Goal: Task Accomplishment & Management: Complete application form

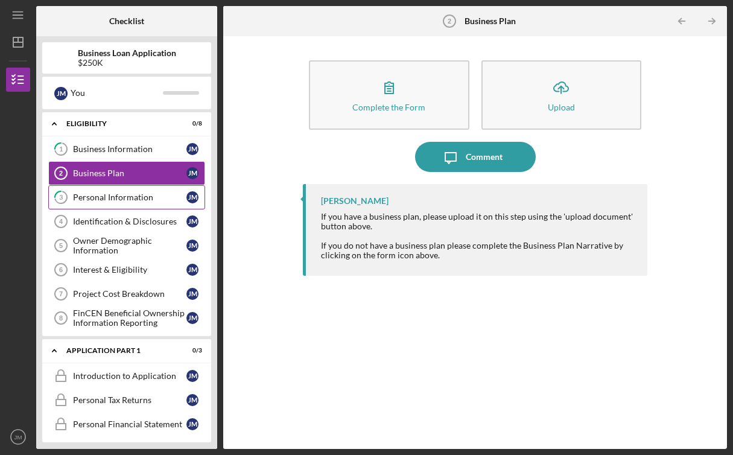
click at [130, 198] on div "Personal Information" at bounding box center [129, 197] width 113 height 10
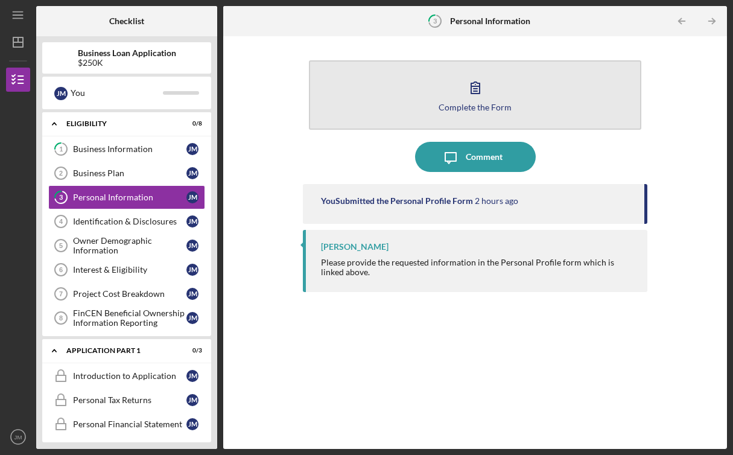
click at [458, 118] on button "Complete the Form Form" at bounding box center [475, 94] width 332 height 69
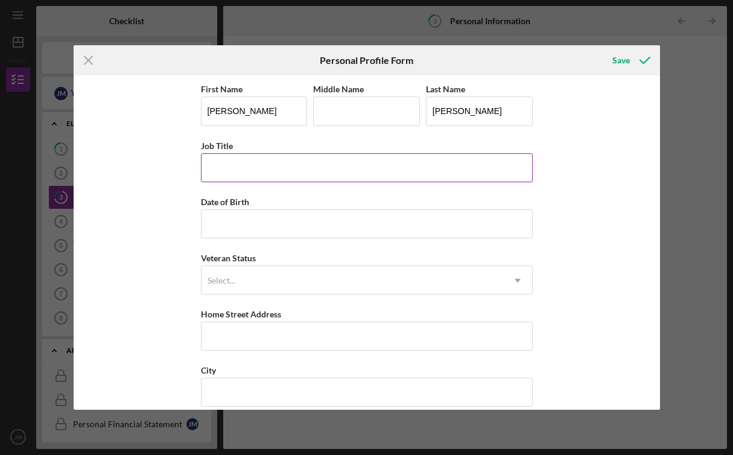
click at [309, 168] on input "Job Title" at bounding box center [367, 167] width 332 height 29
type input "Warehouse manager"
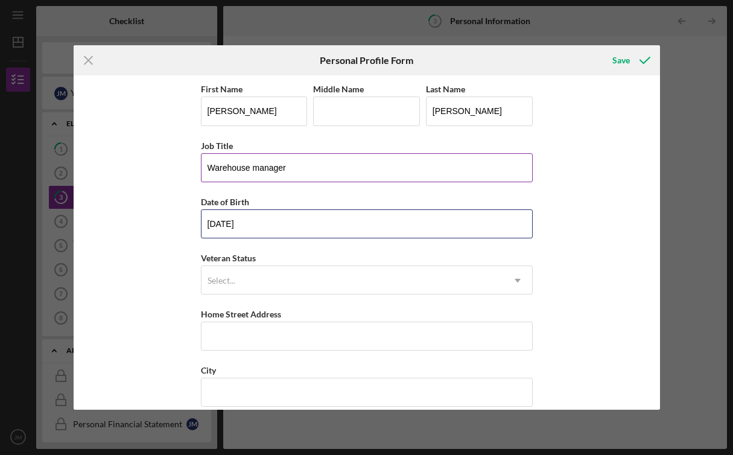
type input "[DATE]"
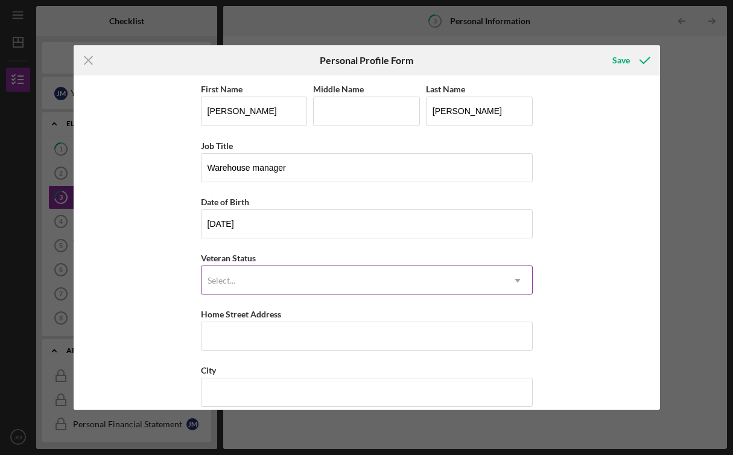
click at [293, 285] on div "Select..." at bounding box center [351, 281] width 301 height 28
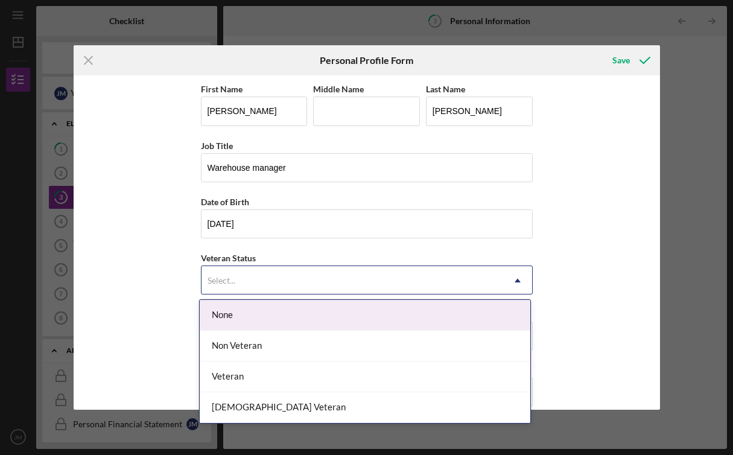
click at [295, 308] on div "None" at bounding box center [365, 315] width 330 height 31
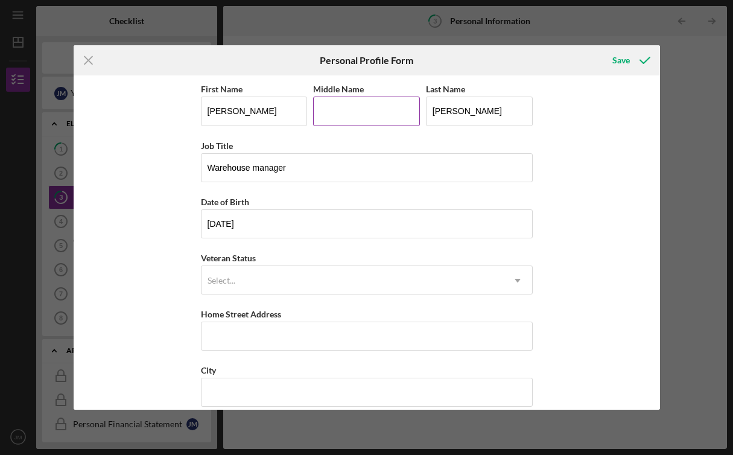
click at [338, 116] on input "Middle Name" at bounding box center [366, 110] width 107 height 29
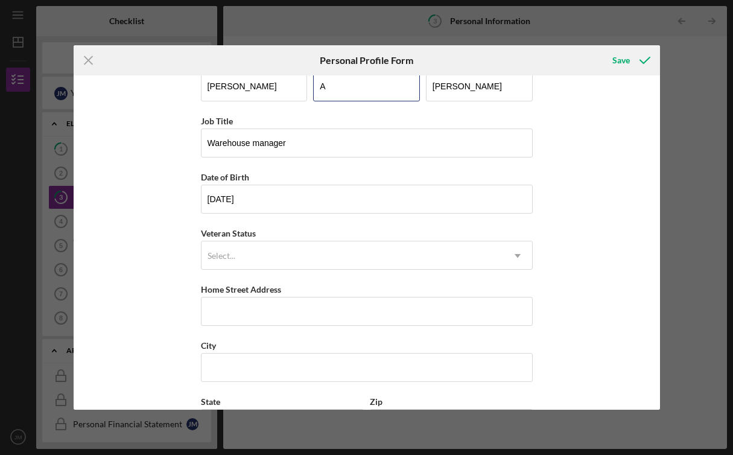
scroll to position [49, 0]
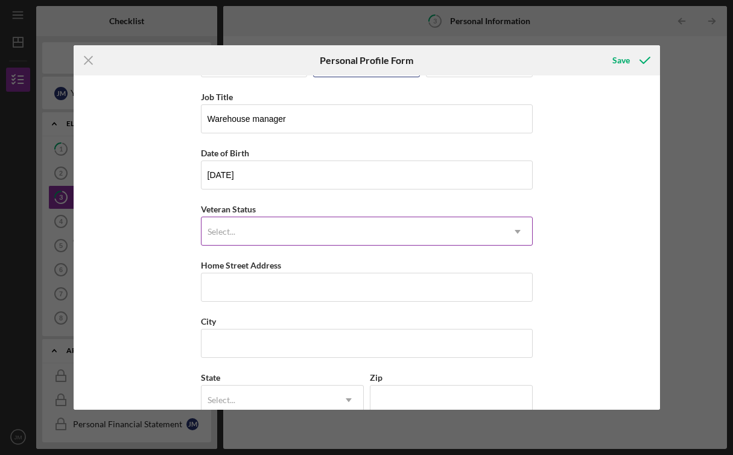
type input "A"
click at [271, 241] on div "Select..." at bounding box center [351, 232] width 301 height 28
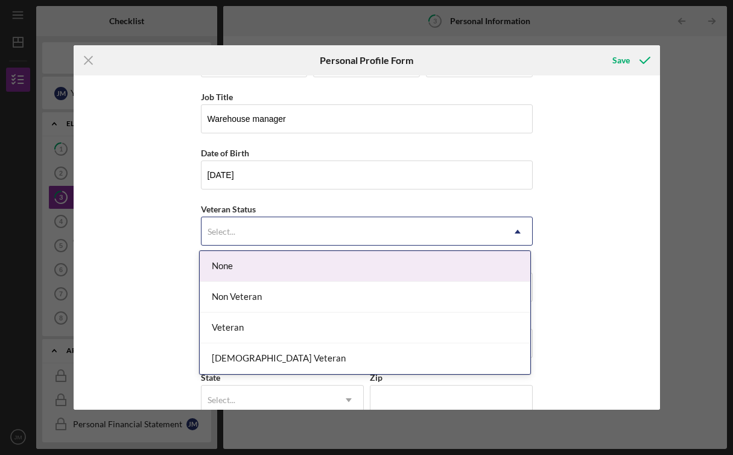
click at [272, 262] on div "None" at bounding box center [365, 266] width 330 height 31
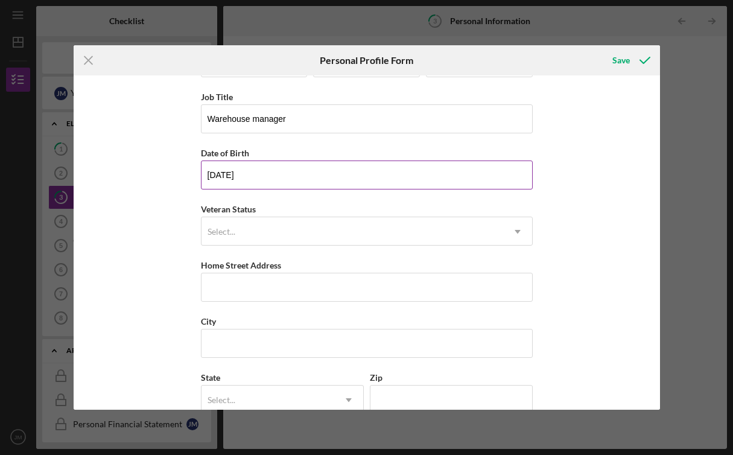
click at [274, 173] on input "[DATE]" at bounding box center [367, 174] width 332 height 29
type input "[DATE]"
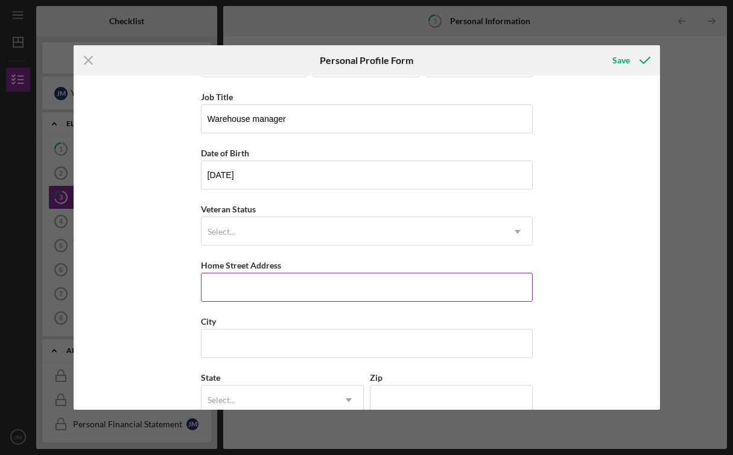
click at [234, 292] on input "Home Street Address" at bounding box center [367, 287] width 332 height 29
type input "[STREET_ADDRESS]"
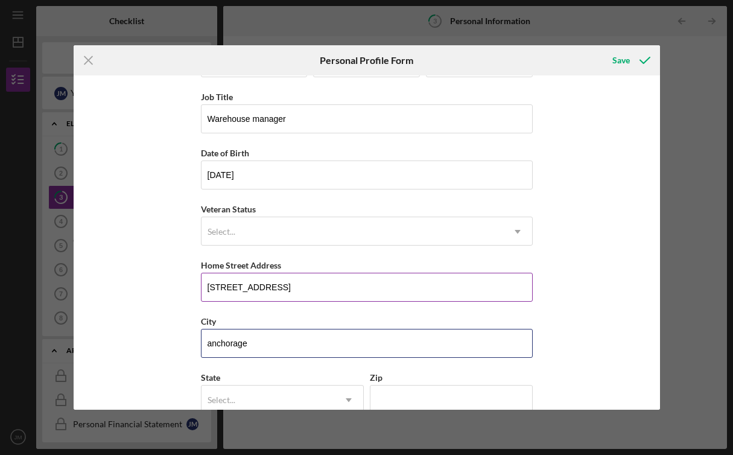
type input "anchorage"
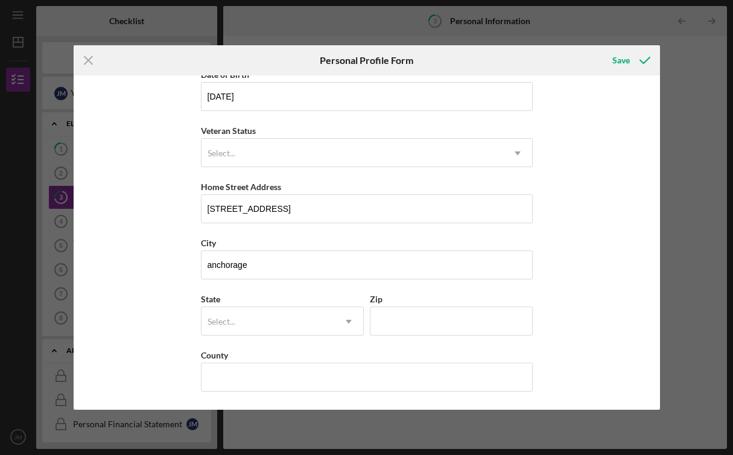
type input "a"
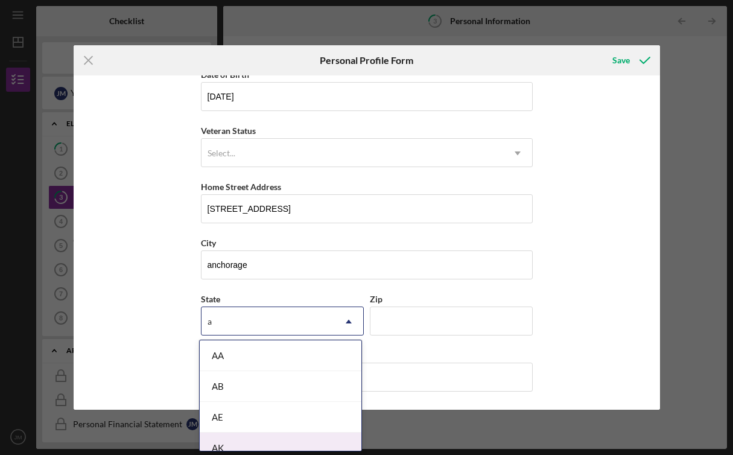
click at [248, 438] on div "AK" at bounding box center [281, 447] width 162 height 31
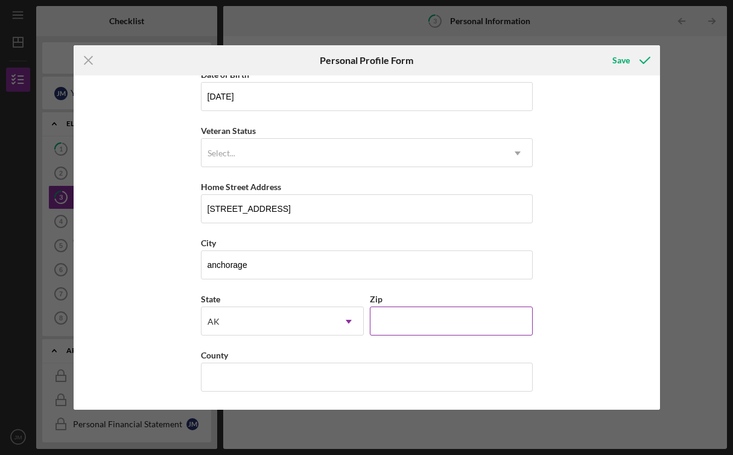
click at [414, 322] on input "Zip" at bounding box center [451, 320] width 163 height 29
type input "99518"
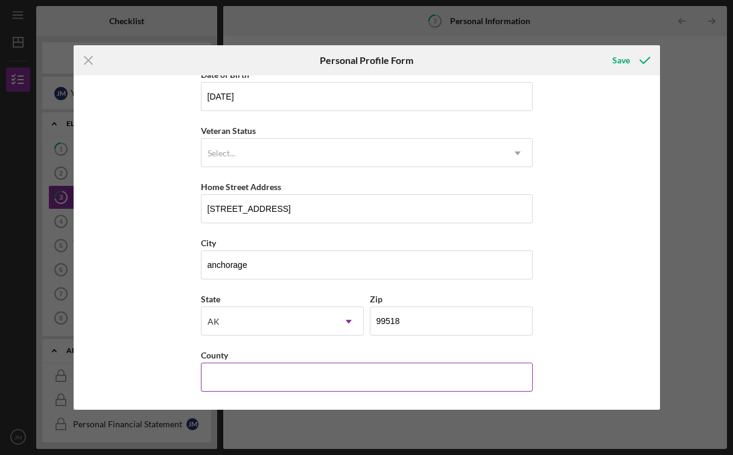
click at [376, 370] on input "County" at bounding box center [367, 376] width 332 height 29
type input "[GEOGRAPHIC_DATA]"
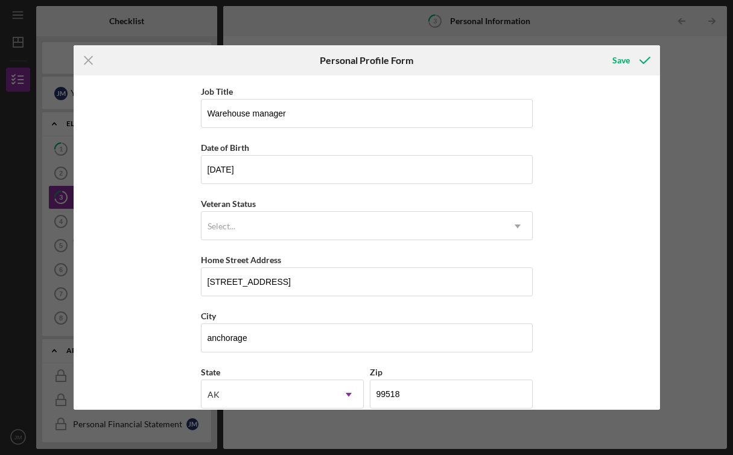
scroll to position [0, 0]
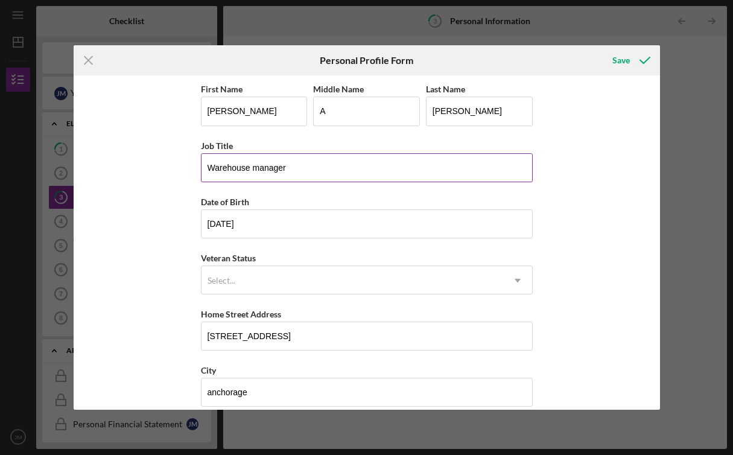
click at [252, 167] on input "Warehouse manager" at bounding box center [367, 167] width 332 height 29
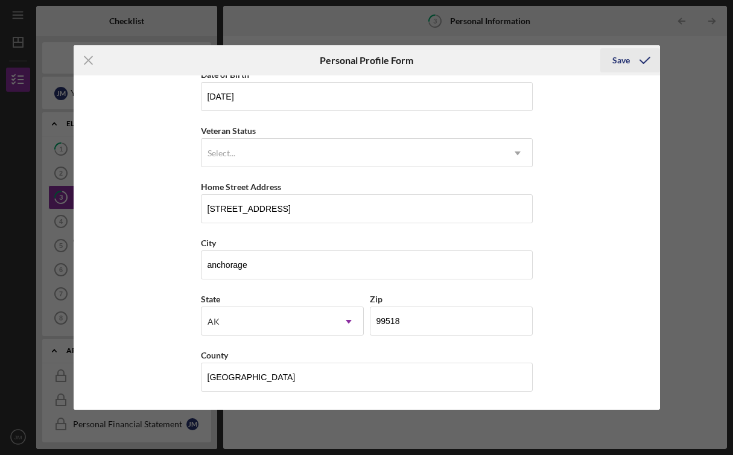
type input "General Manager"
click at [624, 64] on div "Save" at bounding box center [620, 60] width 17 height 24
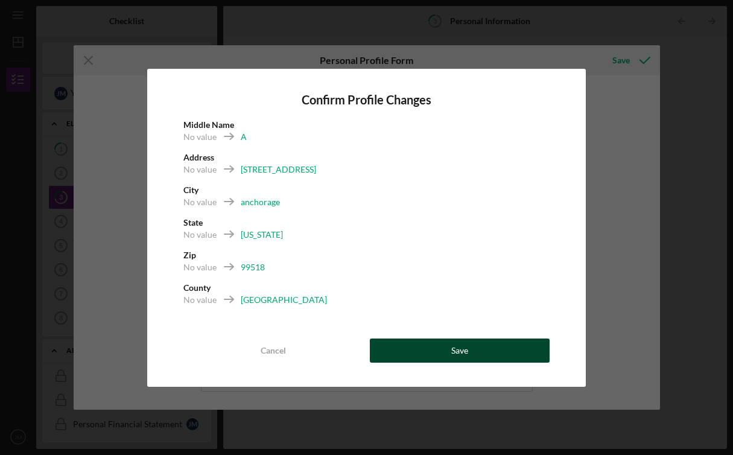
click at [485, 358] on button "Save" at bounding box center [460, 350] width 180 height 24
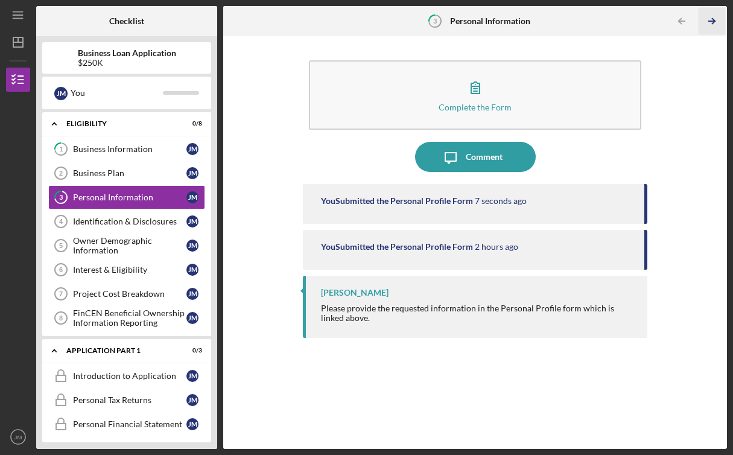
click at [713, 17] on icon "Icon/Table Pagination Arrow" at bounding box center [711, 21] width 27 height 27
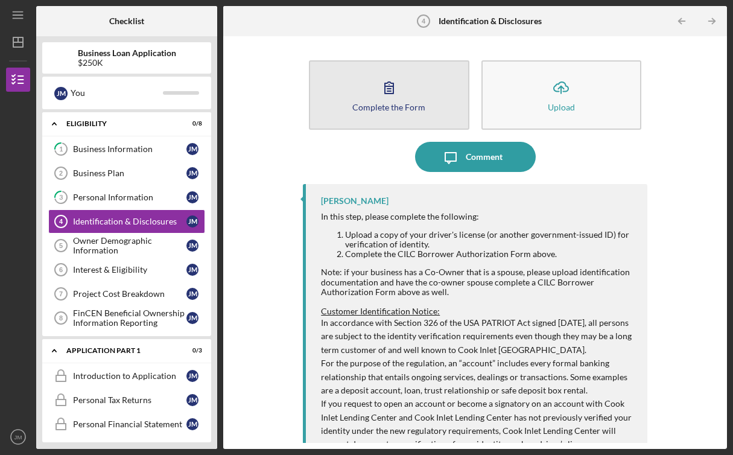
click at [412, 99] on button "Complete the Form Form" at bounding box center [389, 94] width 160 height 69
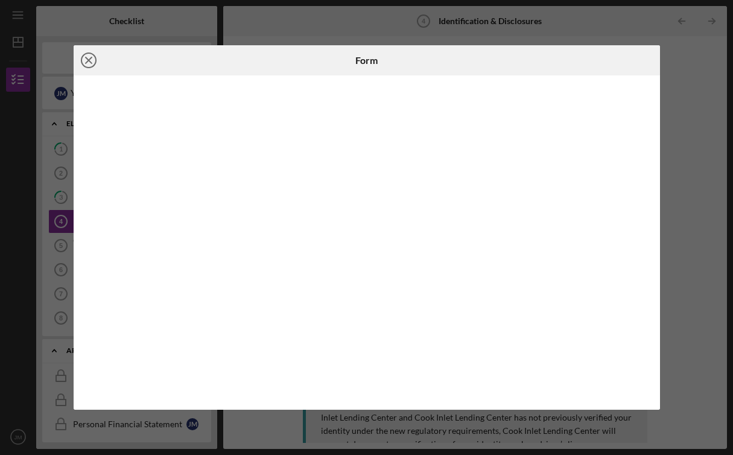
click at [93, 63] on icon "Icon/Close" at bounding box center [89, 60] width 30 height 30
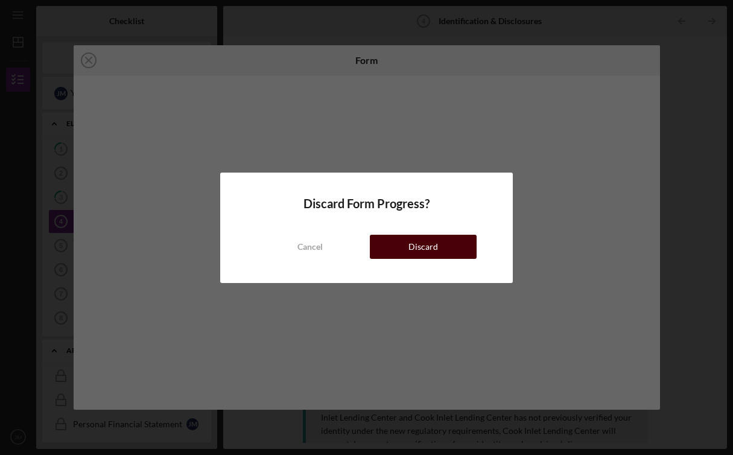
click at [410, 254] on div "Discard" at bounding box center [423, 247] width 30 height 24
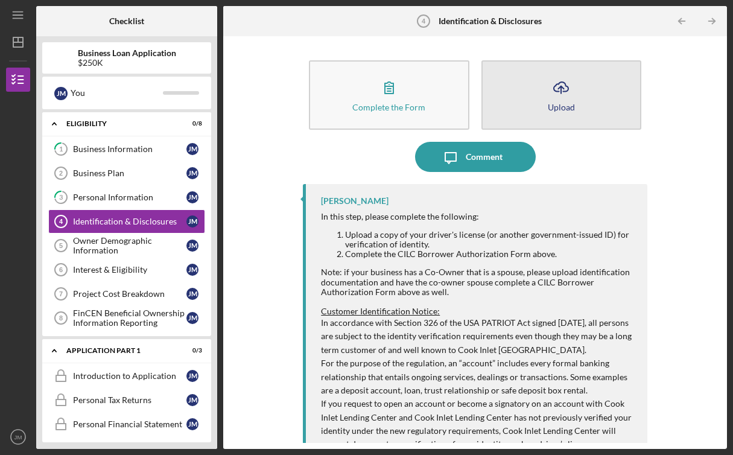
click at [540, 96] on button "Icon/Upload Upload" at bounding box center [561, 94] width 160 height 69
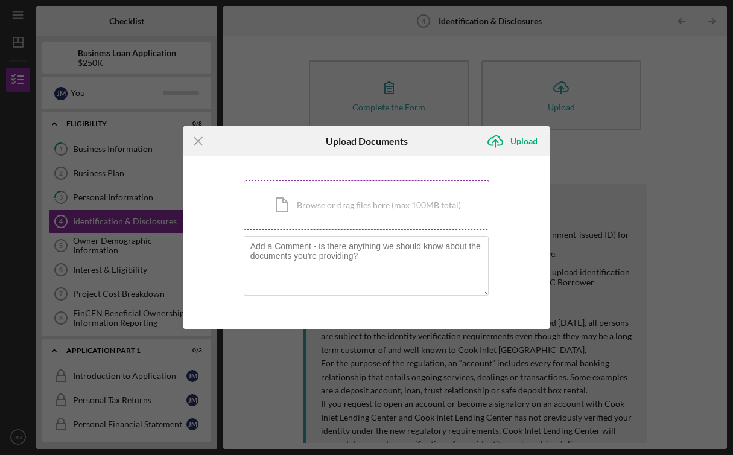
click at [322, 206] on div "Icon/Document Browse or drag files here (max 100MB total) Tap to choose files o…" at bounding box center [367, 204] width 246 height 49
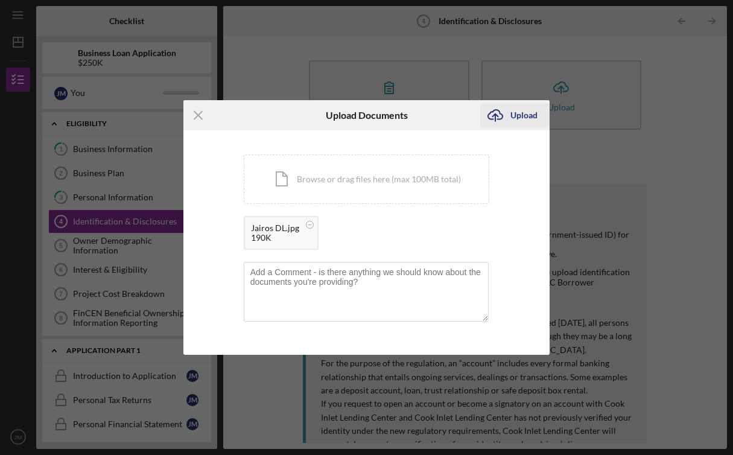
click at [525, 118] on div "Upload" at bounding box center [523, 115] width 27 height 24
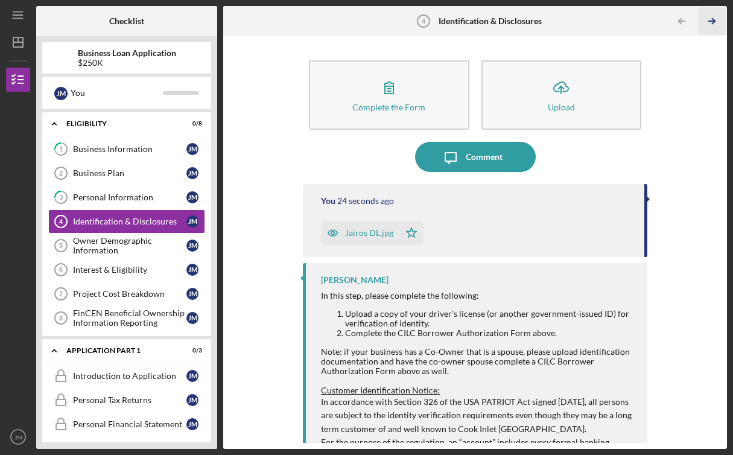
click at [714, 21] on polyline "button" at bounding box center [712, 21] width 3 height 5
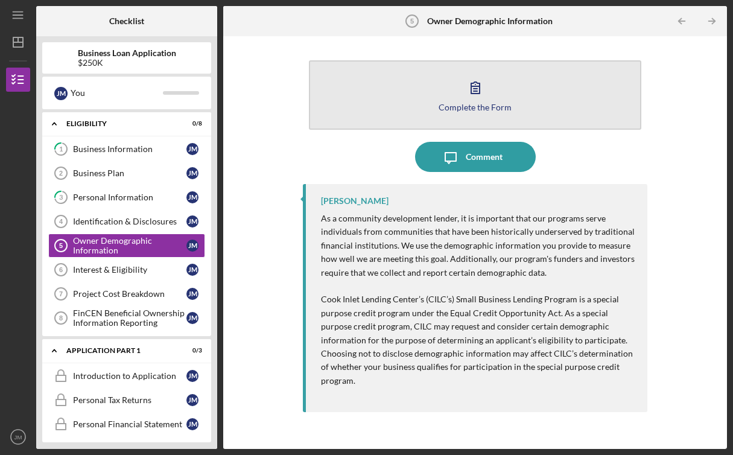
click at [522, 103] on button "Complete the Form Form" at bounding box center [475, 94] width 332 height 69
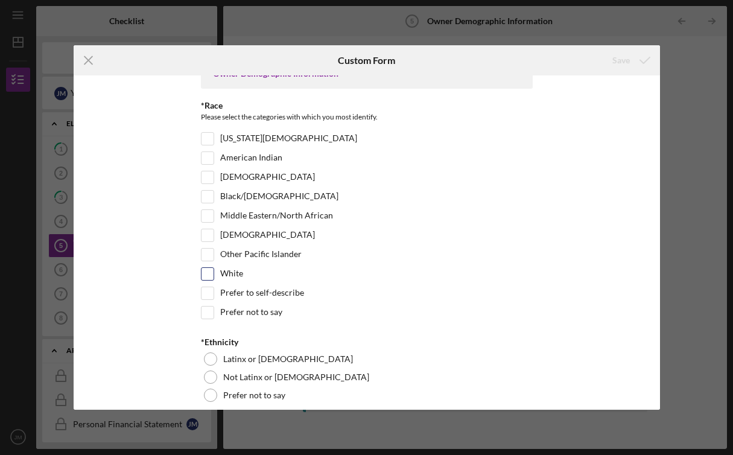
scroll to position [24, 0]
click at [212, 275] on div "White" at bounding box center [367, 276] width 332 height 19
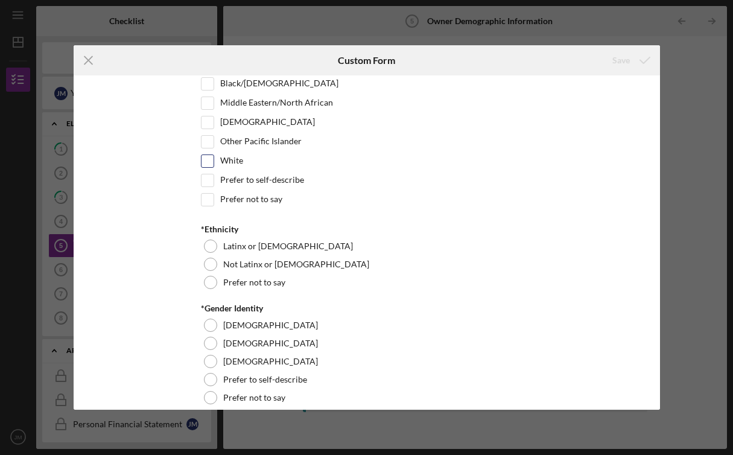
click at [207, 162] on input "White" at bounding box center [207, 161] width 12 height 12
checkbox input "true"
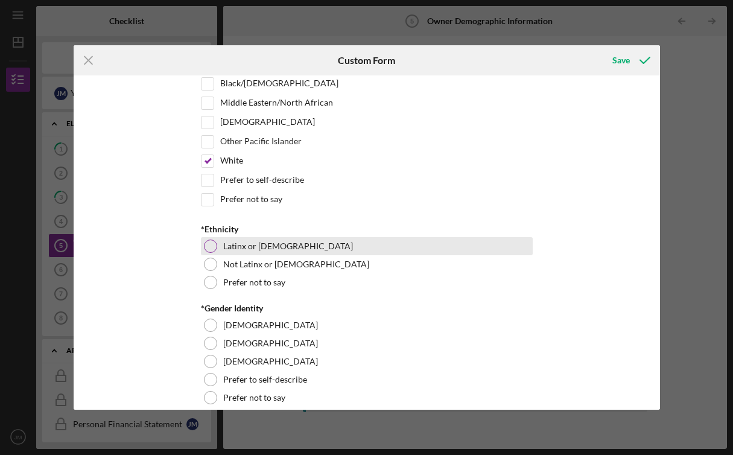
click at [210, 245] on div at bounding box center [210, 245] width 13 height 13
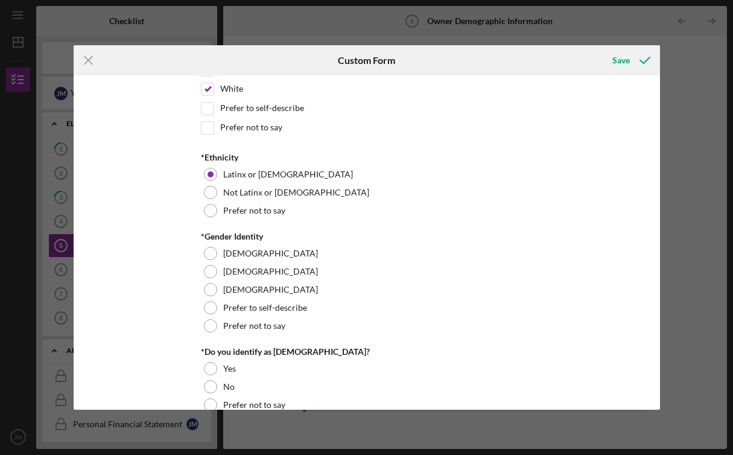
scroll to position [212, 0]
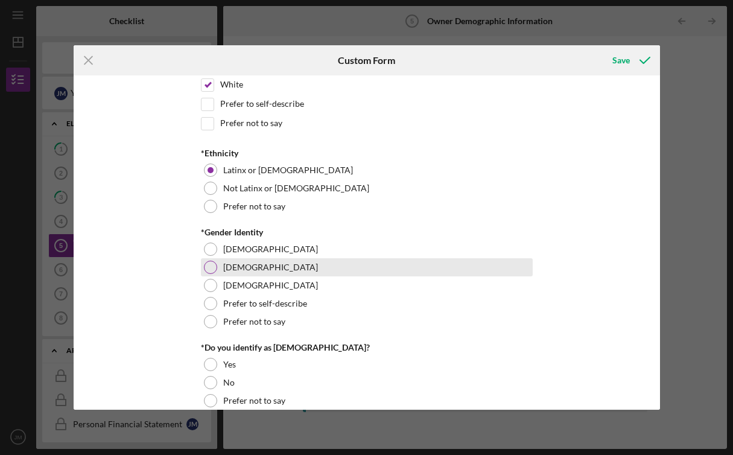
click at [207, 271] on div at bounding box center [210, 266] width 13 height 13
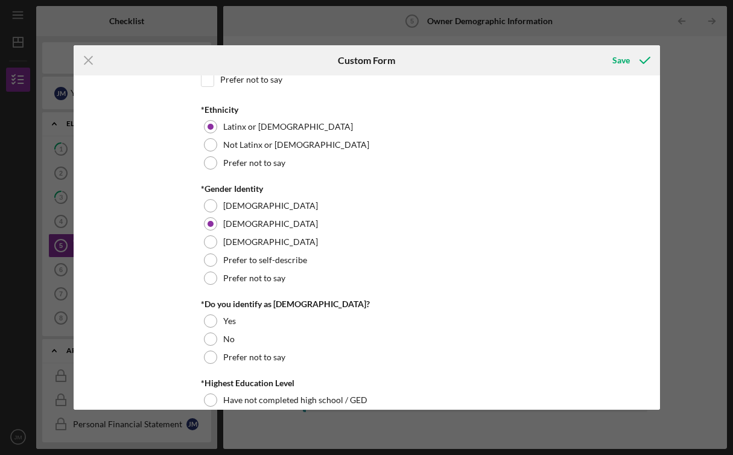
scroll to position [301, 0]
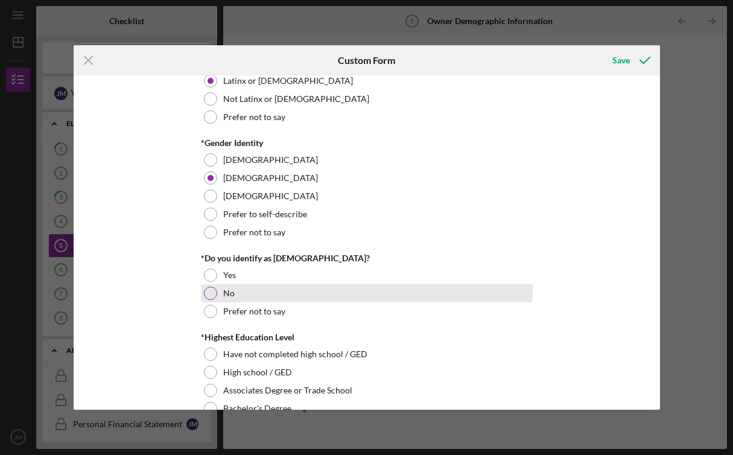
click at [210, 293] on div at bounding box center [210, 292] width 13 height 13
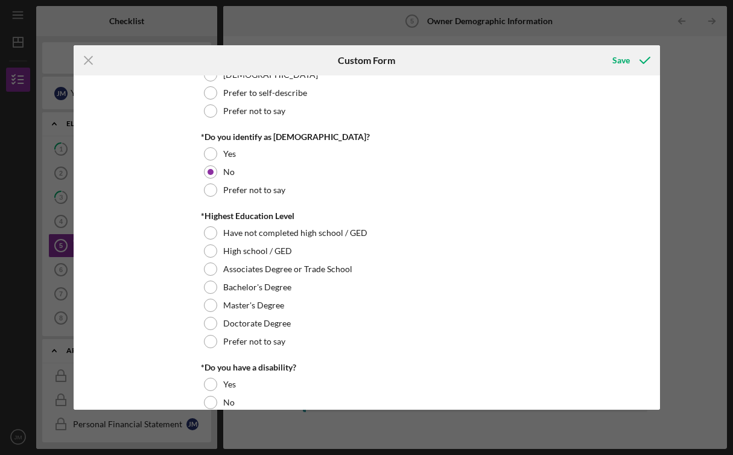
scroll to position [424, 0]
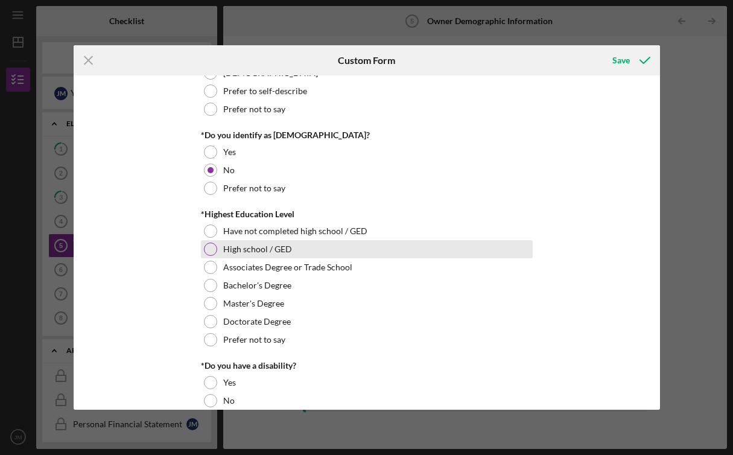
click at [211, 248] on div at bounding box center [210, 248] width 13 height 13
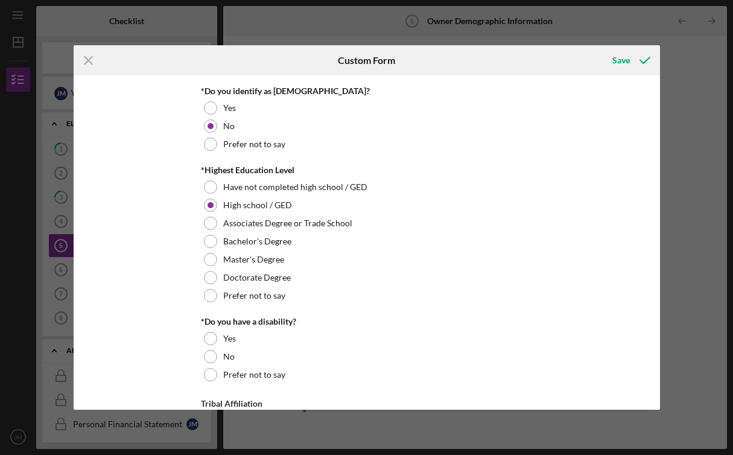
scroll to position [540, 0]
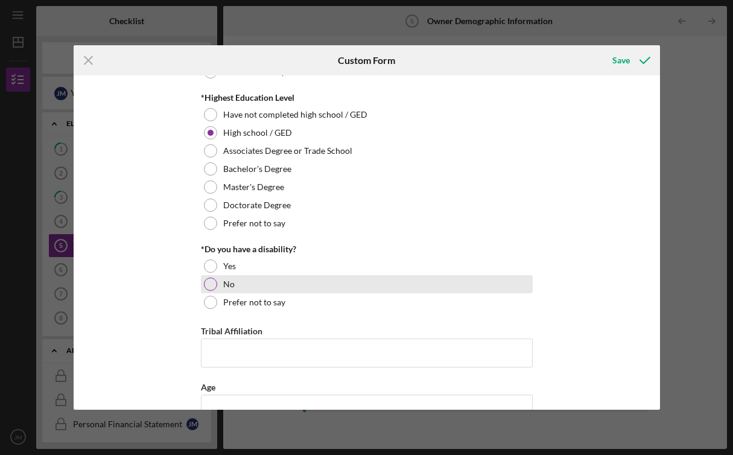
click at [212, 285] on div at bounding box center [210, 283] width 13 height 13
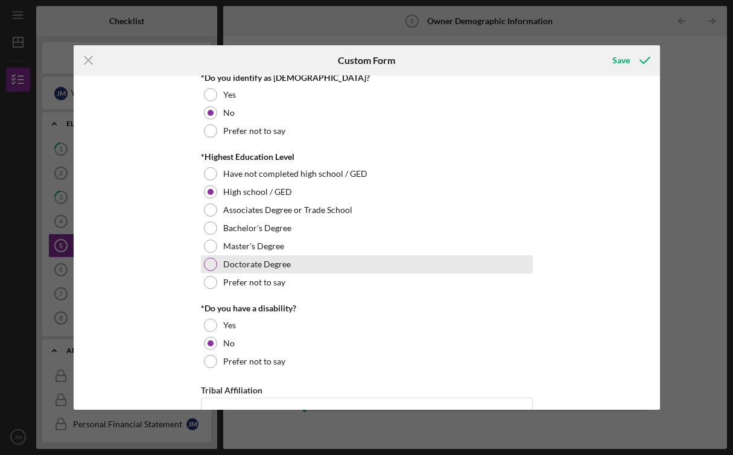
scroll to position [685, 0]
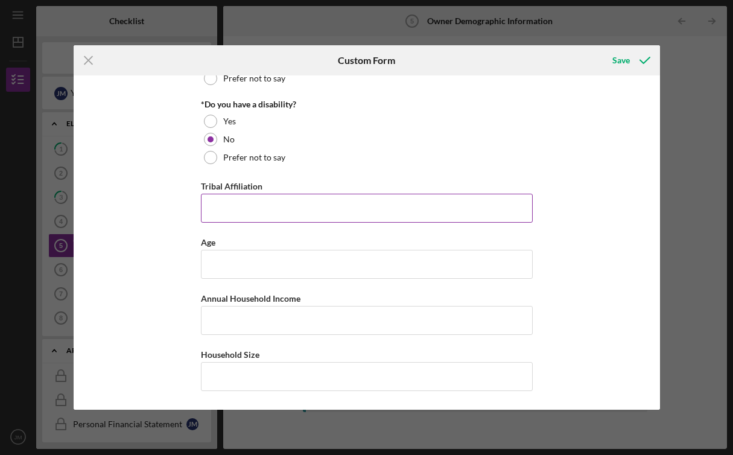
click at [217, 212] on input "Tribal Affiliation" at bounding box center [367, 208] width 332 height 29
type input "n"
type input "N/A"
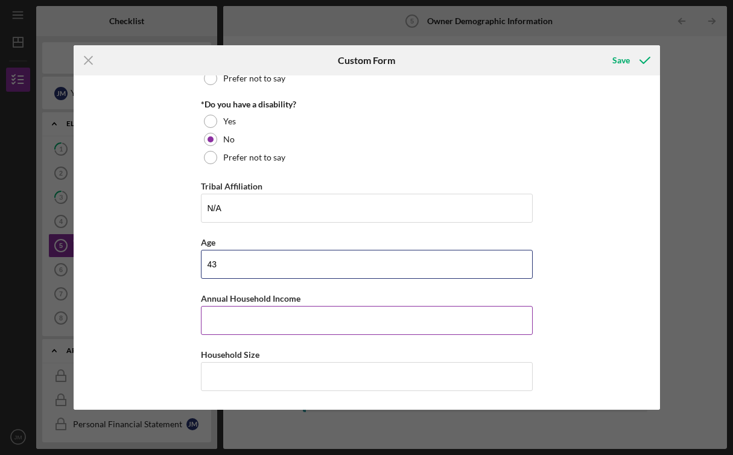
type input "43"
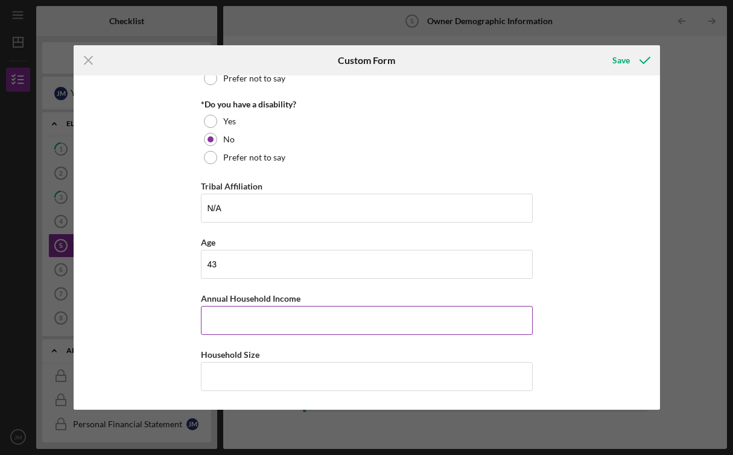
click at [215, 324] on input "Annual Household Income" at bounding box center [367, 320] width 332 height 29
type input "$45,000"
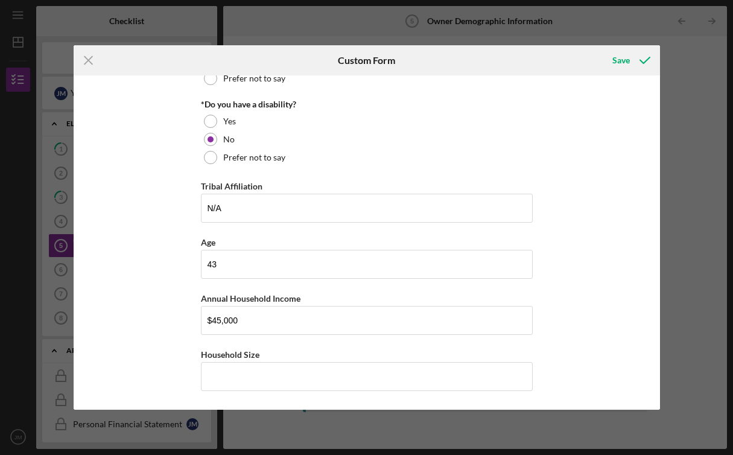
click at [140, 345] on div "Owner Demographic Information *Race Please select the categories with which you…" at bounding box center [367, 241] width 586 height 333
click at [239, 368] on input "Household Size" at bounding box center [367, 376] width 332 height 29
type input "6"
click at [169, 321] on div "Owner Demographic Information *Race Please select the categories with which you…" at bounding box center [367, 241] width 586 height 333
click at [257, 373] on input "6" at bounding box center [367, 376] width 332 height 29
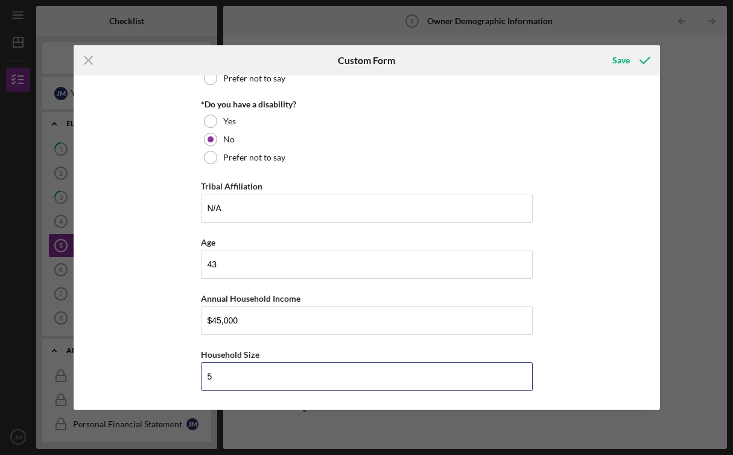
type input "5"
click at [605, 254] on div "Owner Demographic Information *Race Please select the categories with which you…" at bounding box center [367, 241] width 586 height 333
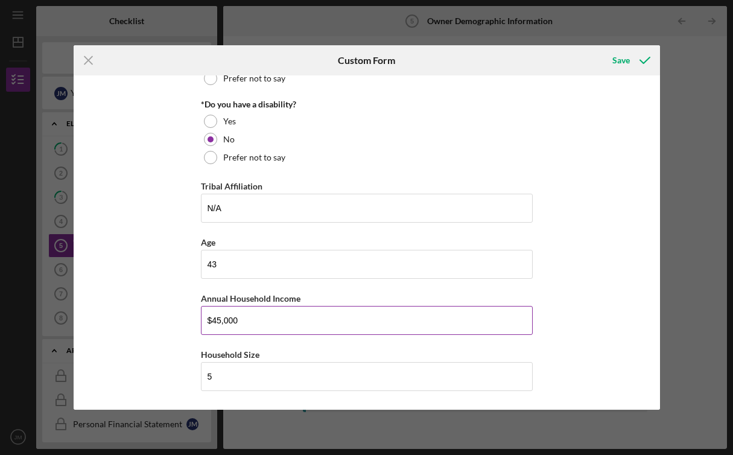
click at [219, 321] on input "$45,000" at bounding box center [367, 320] width 332 height 29
type input "$36,000"
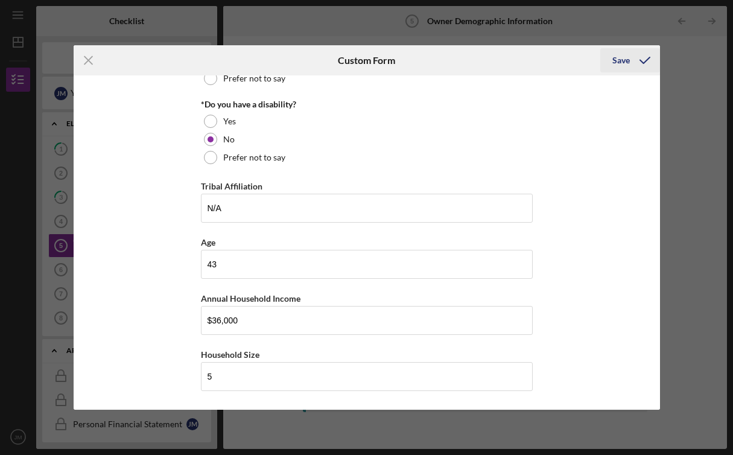
click at [617, 61] on div "Save" at bounding box center [620, 60] width 17 height 24
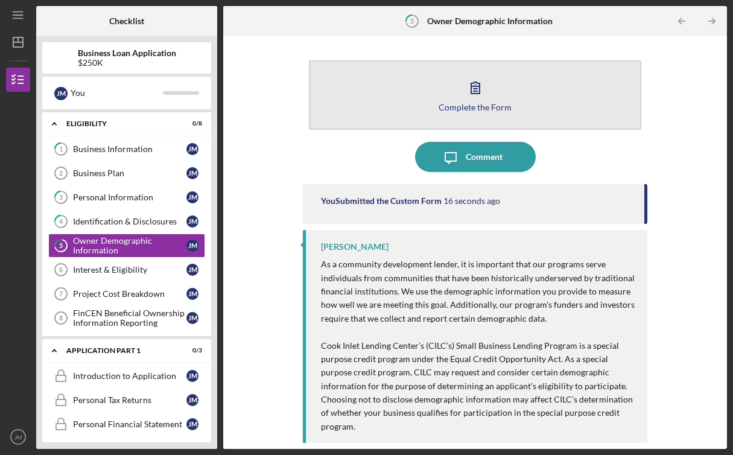
click at [540, 79] on button "Complete the Form Form" at bounding box center [475, 94] width 332 height 69
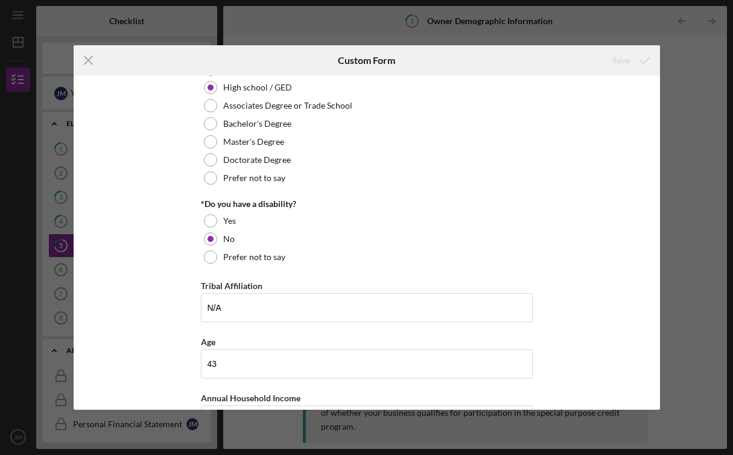
scroll to position [685, 0]
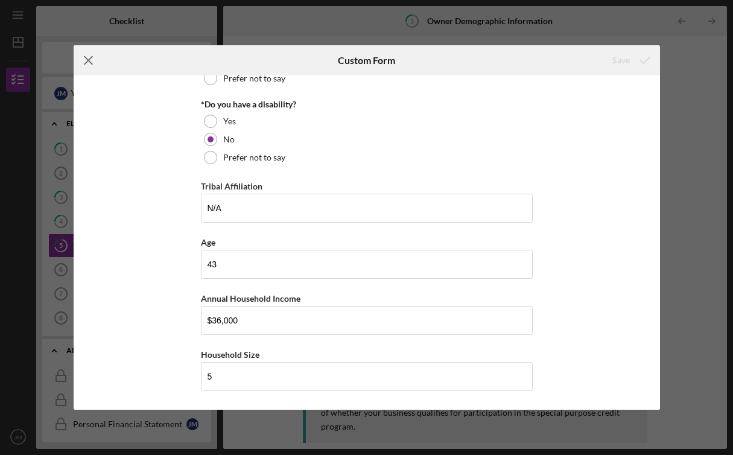
click at [93, 59] on icon "Icon/Menu Close" at bounding box center [89, 60] width 30 height 30
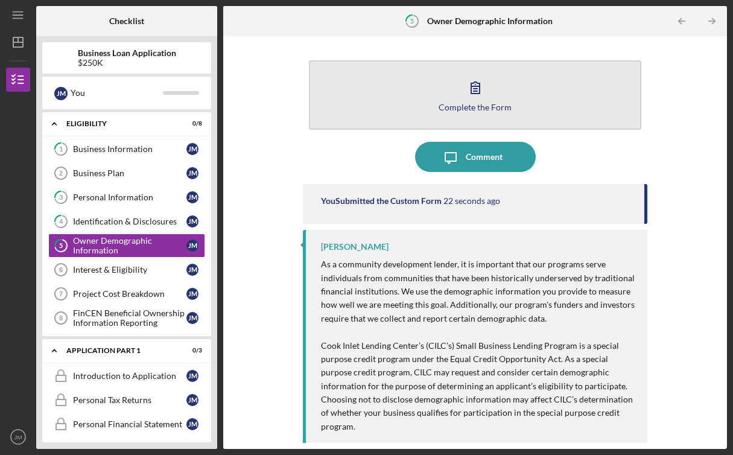
click at [500, 95] on button "Complete the Form Form" at bounding box center [475, 94] width 332 height 69
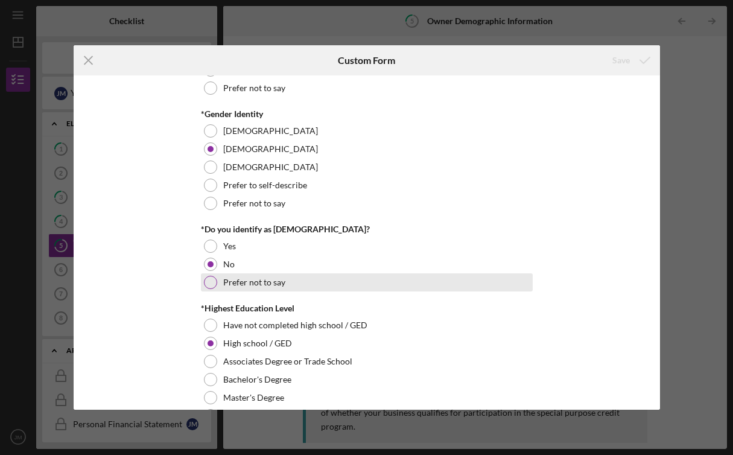
scroll to position [685, 0]
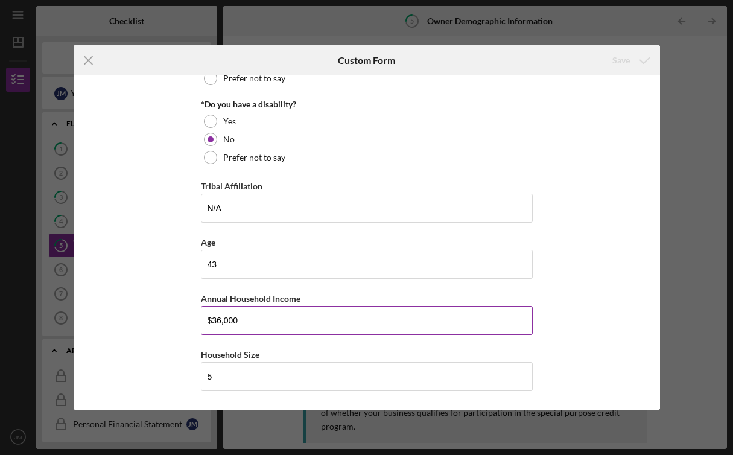
click at [244, 322] on input "$36,000" at bounding box center [367, 320] width 332 height 29
type input "$3"
type input "$75,000"
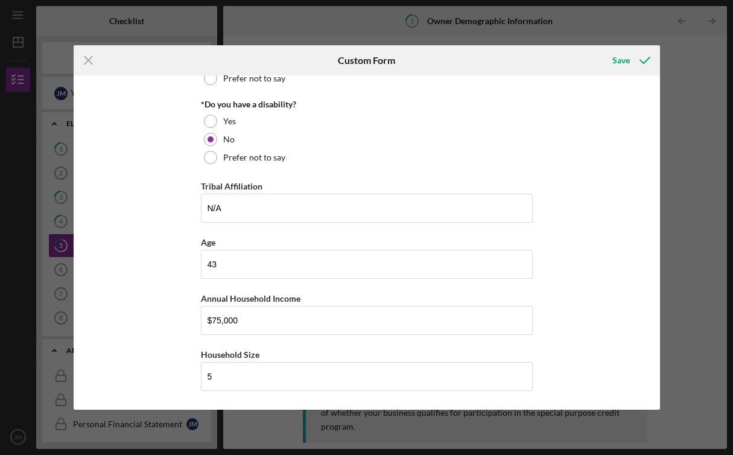
click at [573, 239] on div "Owner Demographic Information *Race Please select the categories with which you…" at bounding box center [367, 241] width 586 height 333
click at [624, 65] on div "Save" at bounding box center [620, 60] width 17 height 24
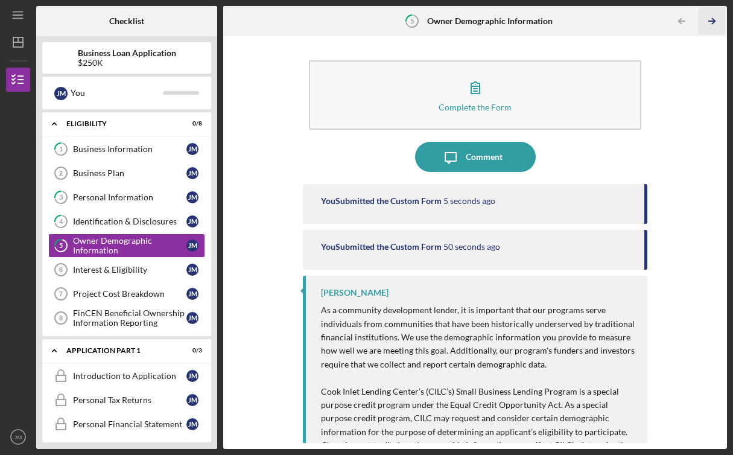
click at [721, 17] on icon "Icon/Table Pagination Arrow" at bounding box center [711, 21] width 27 height 27
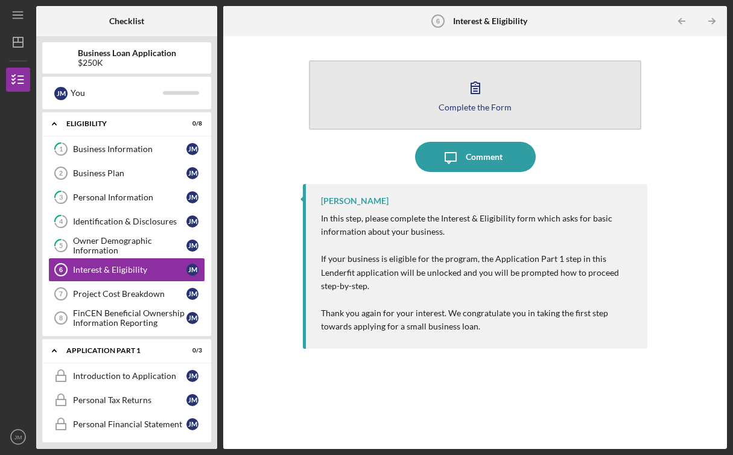
click at [511, 100] on button "Complete the Form Form" at bounding box center [475, 94] width 332 height 69
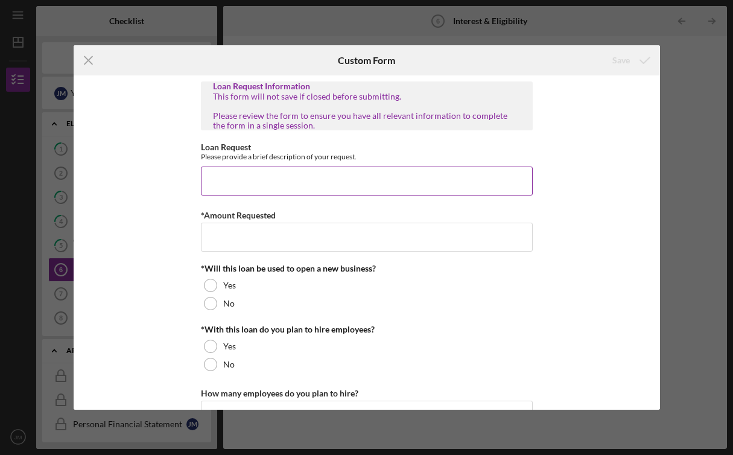
click at [419, 191] on input "Loan Request" at bounding box center [367, 180] width 332 height 29
type input "2"
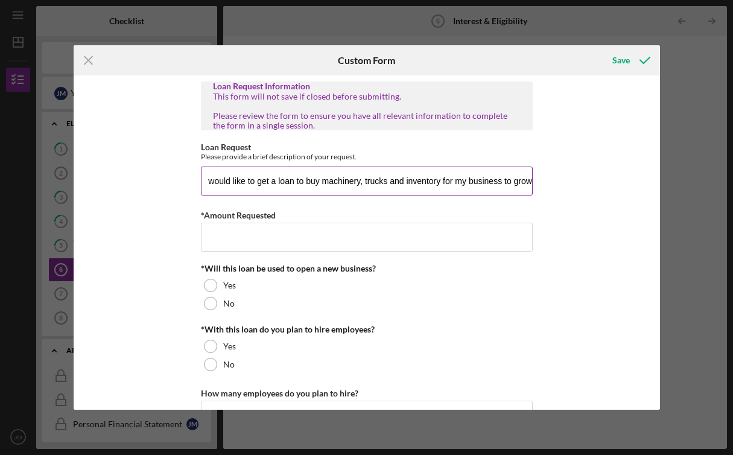
scroll to position [0, 5]
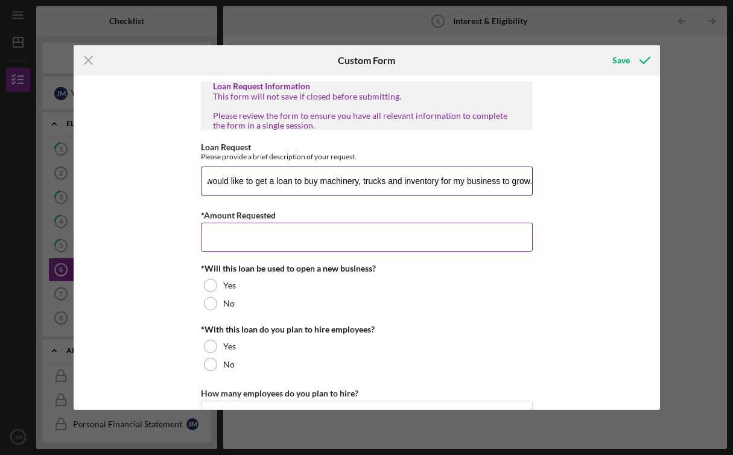
type input "I would like to get a loan to buy machinery, trucks and inventory for my busine…"
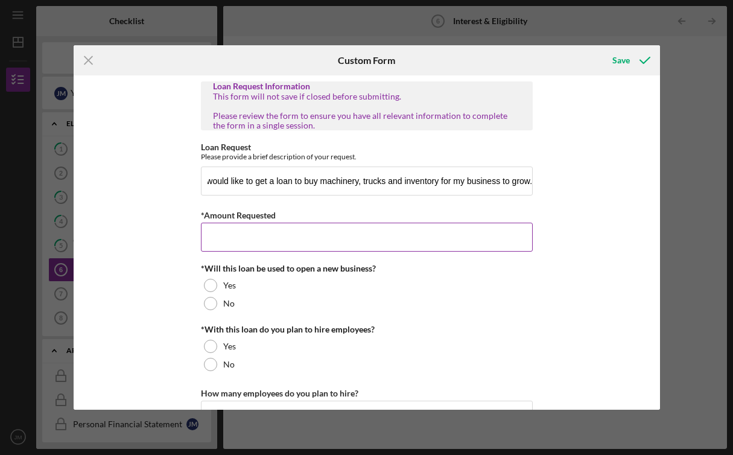
click at [344, 246] on input "*Amount Requested" at bounding box center [367, 236] width 332 height 29
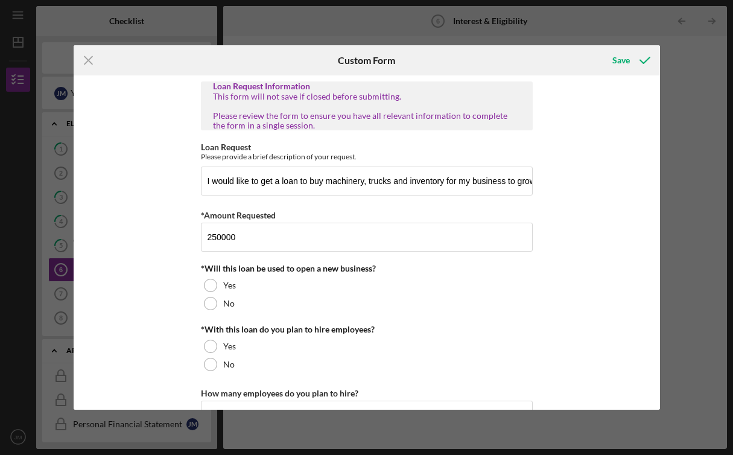
click at [447, 314] on div "Loan Request Information This form will not save if closed before submitting. P…" at bounding box center [367, 352] width 332 height 543
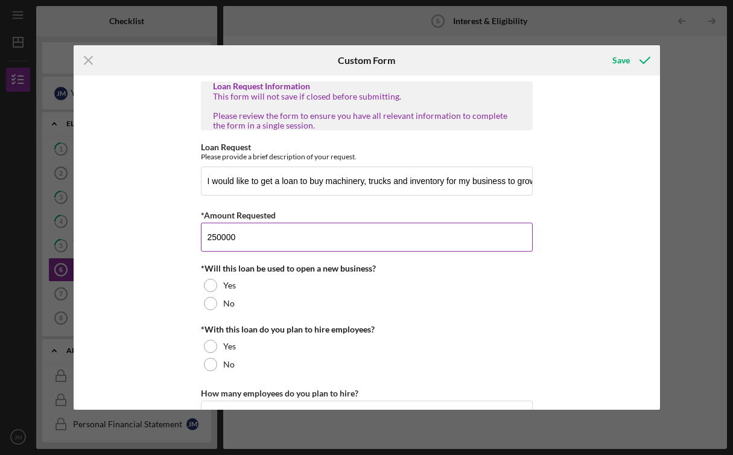
click at [384, 238] on input "250000" at bounding box center [367, 236] width 332 height 29
drag, startPoint x: 216, startPoint y: 239, endPoint x: 236, endPoint y: 268, distance: 35.3
click at [217, 239] on input "250000" at bounding box center [367, 236] width 332 height 29
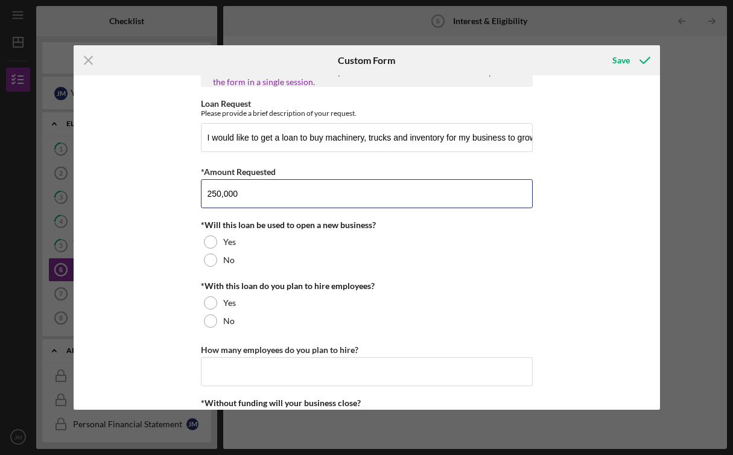
scroll to position [45, 0]
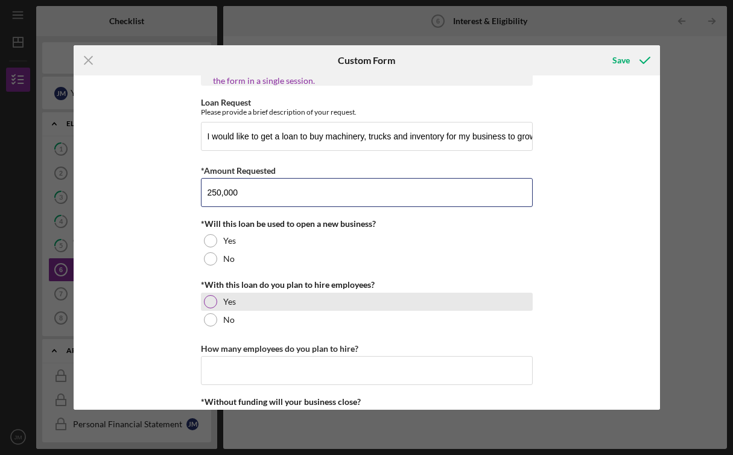
type input "250,000"
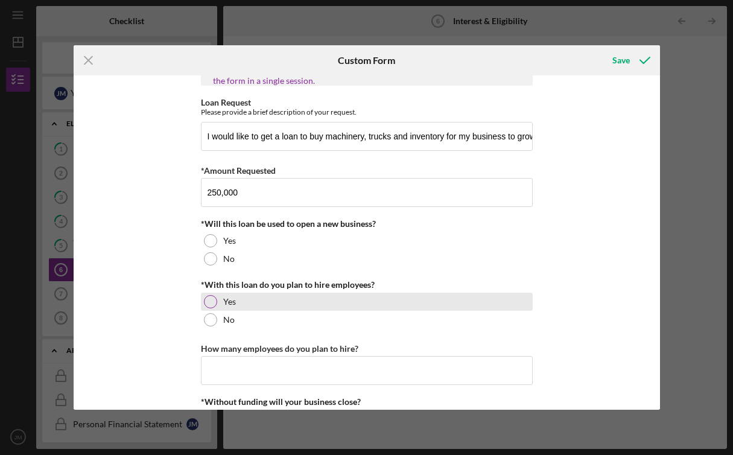
click at [215, 304] on div "Yes" at bounding box center [367, 301] width 332 height 18
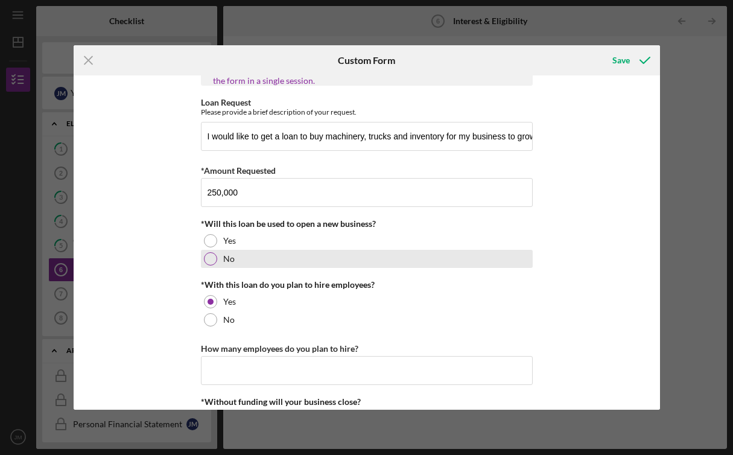
click at [209, 254] on div at bounding box center [210, 258] width 13 height 13
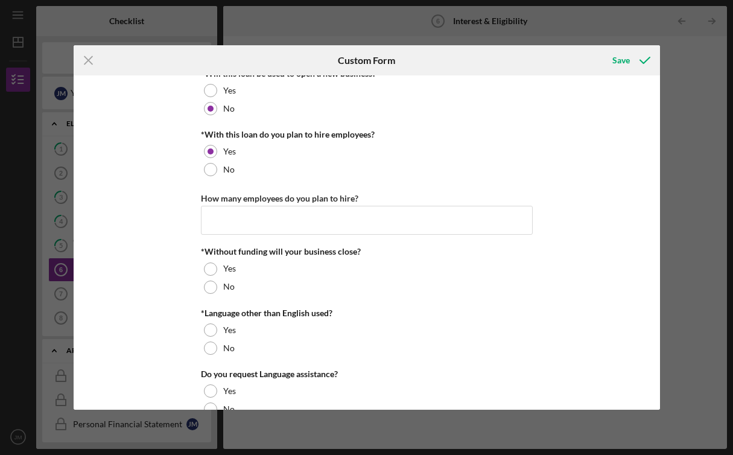
scroll to position [221, 0]
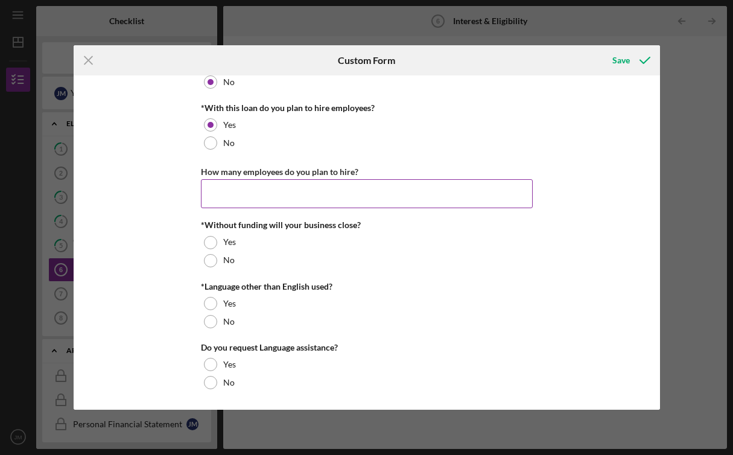
click at [268, 195] on input "How many employees do you plan to hire?" at bounding box center [367, 193] width 332 height 29
type input "2"
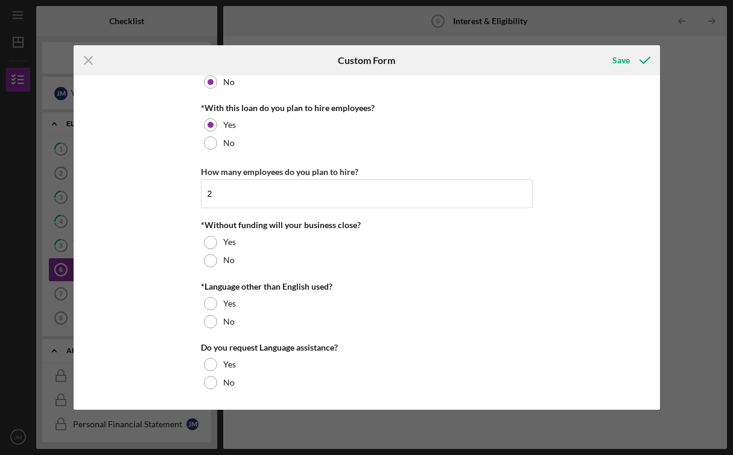
click at [144, 189] on div "Loan Request Information This form will not save if closed before submitting. P…" at bounding box center [367, 241] width 586 height 333
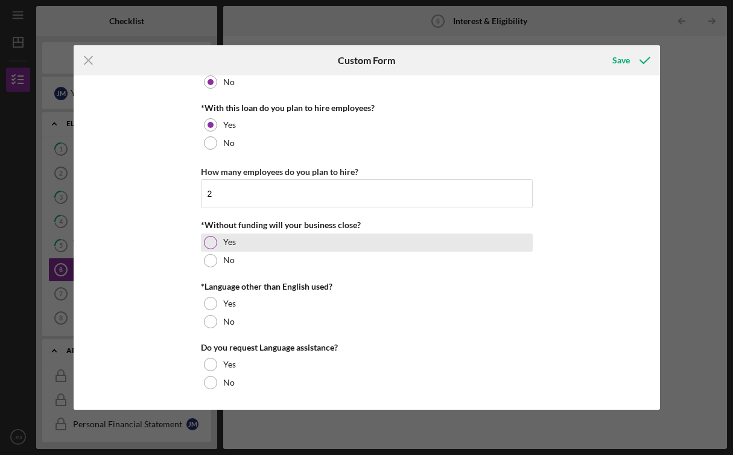
click at [218, 241] on div "Yes" at bounding box center [367, 242] width 332 height 18
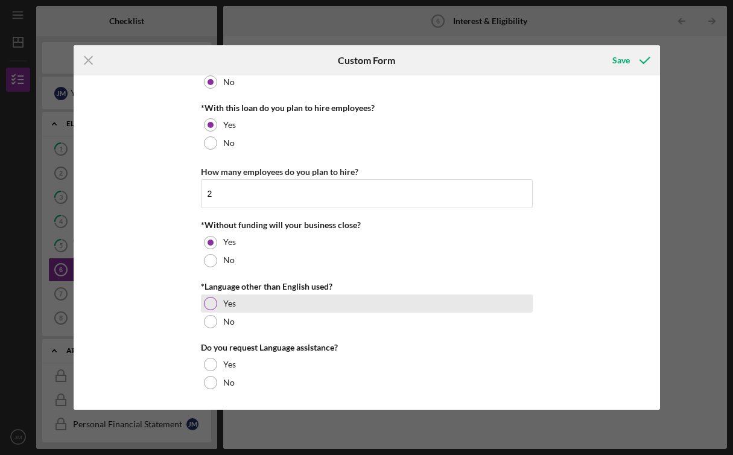
click at [207, 306] on div at bounding box center [210, 303] width 13 height 13
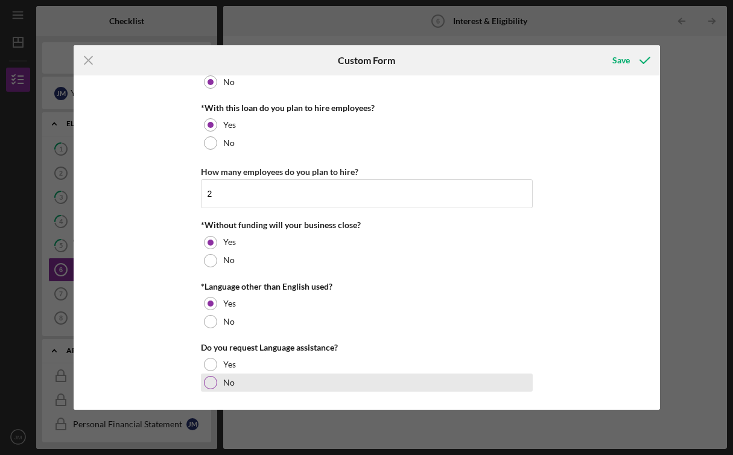
click at [216, 383] on div "No" at bounding box center [367, 382] width 332 height 18
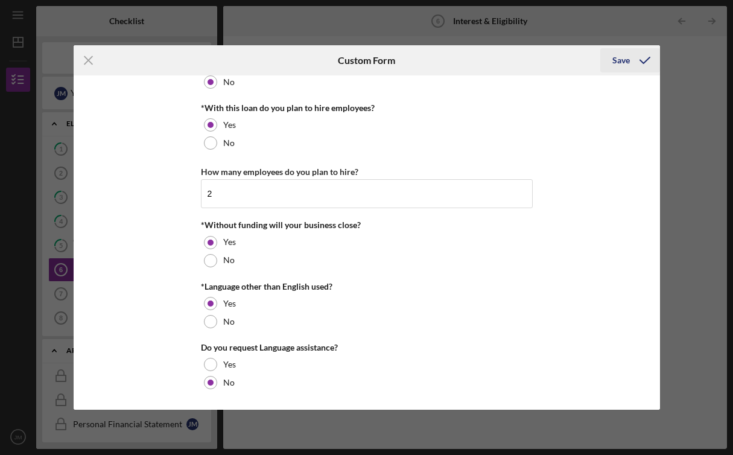
click at [610, 72] on div "Save" at bounding box center [630, 60] width 60 height 30
click at [628, 62] on div "Save" at bounding box center [620, 60] width 17 height 24
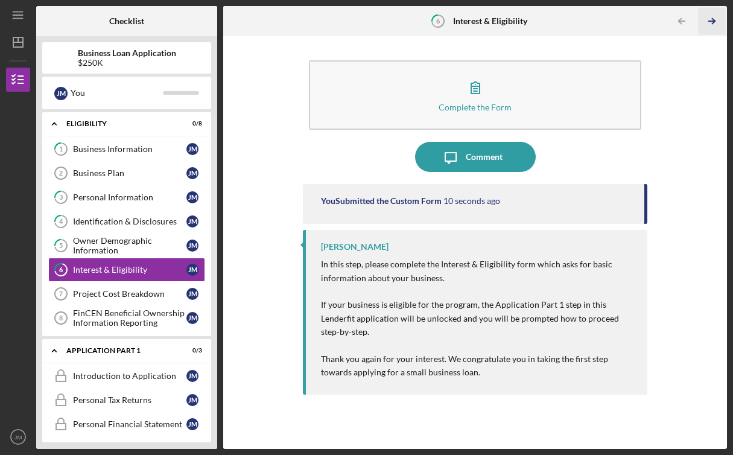
click at [714, 21] on g "button" at bounding box center [711, 21] width 7 height 5
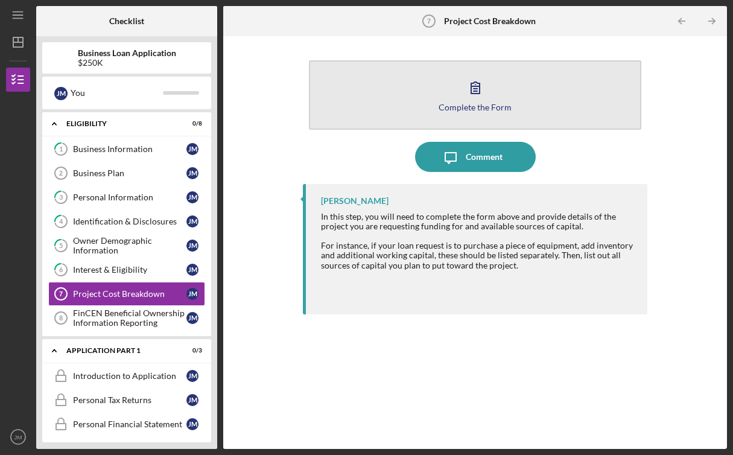
click at [547, 103] on button "Complete the Form Form" at bounding box center [475, 94] width 332 height 69
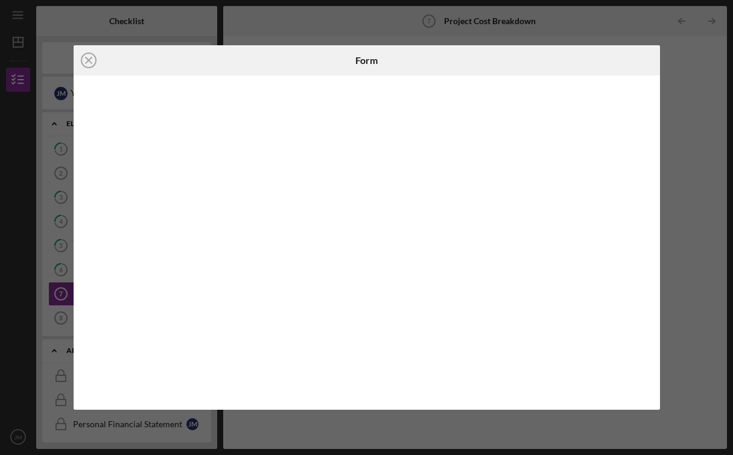
click at [730, 274] on div "Icon/Close Form" at bounding box center [366, 227] width 733 height 455
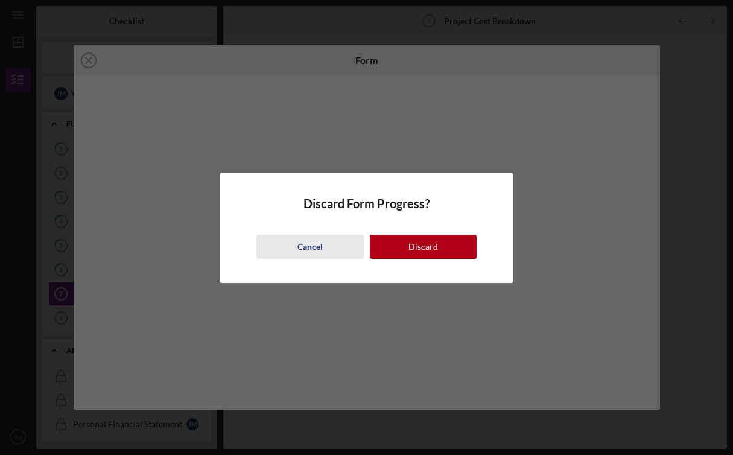
click at [315, 248] on div "Cancel" at bounding box center [309, 247] width 25 height 24
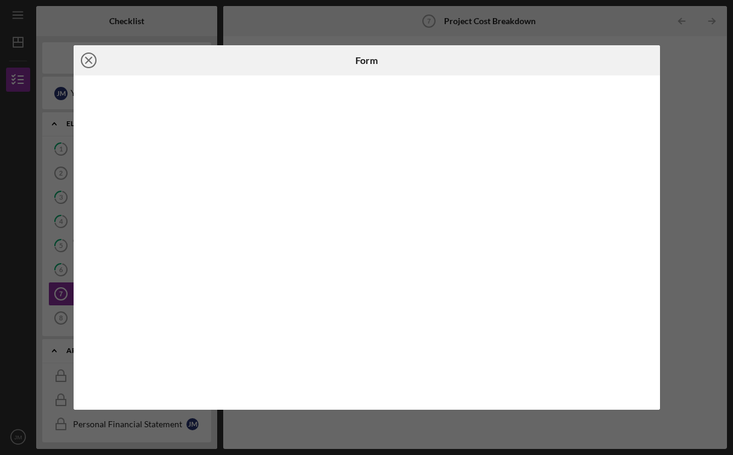
click at [82, 59] on icon "Icon/Close" at bounding box center [89, 60] width 30 height 30
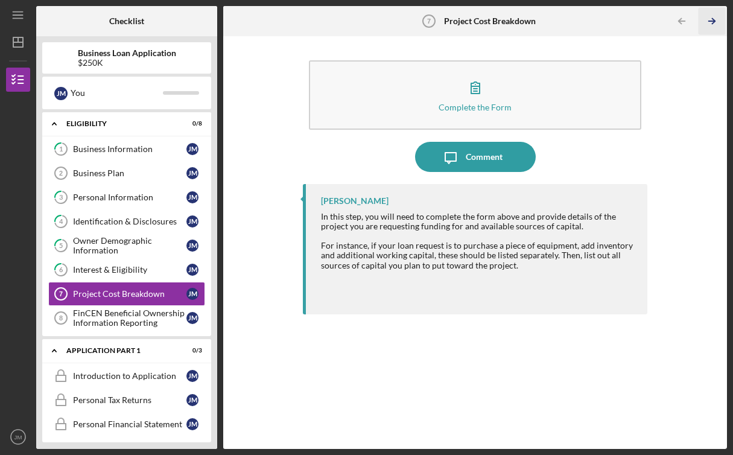
click at [716, 19] on icon "Icon/Table Pagination Arrow" at bounding box center [711, 21] width 27 height 27
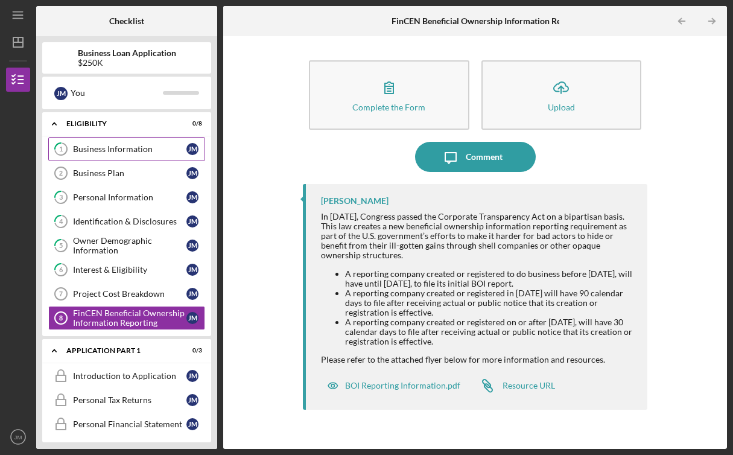
click at [127, 157] on link "1 Business Information [PERSON_NAME]" at bounding box center [126, 149] width 157 height 24
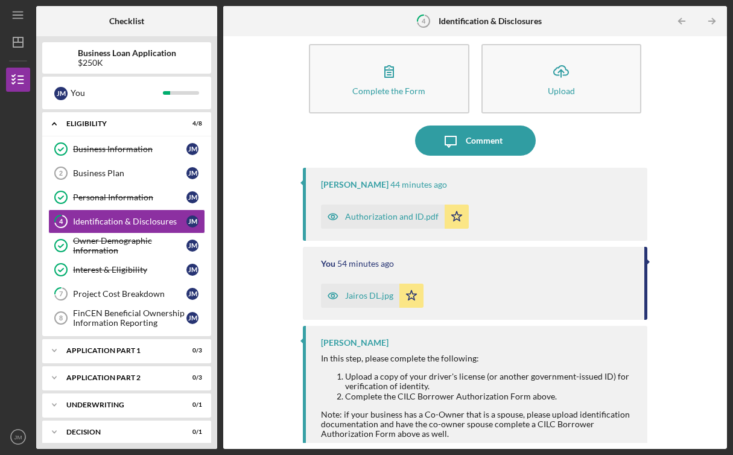
scroll to position [33, 0]
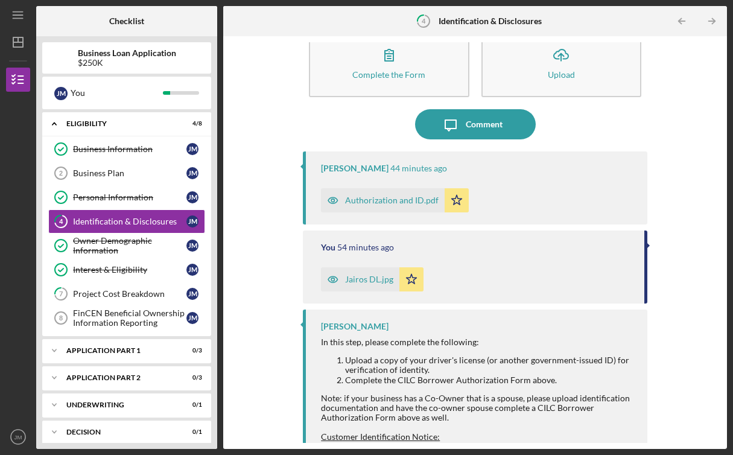
click at [406, 198] on div "Authorization and ID.pdf" at bounding box center [391, 200] width 93 height 10
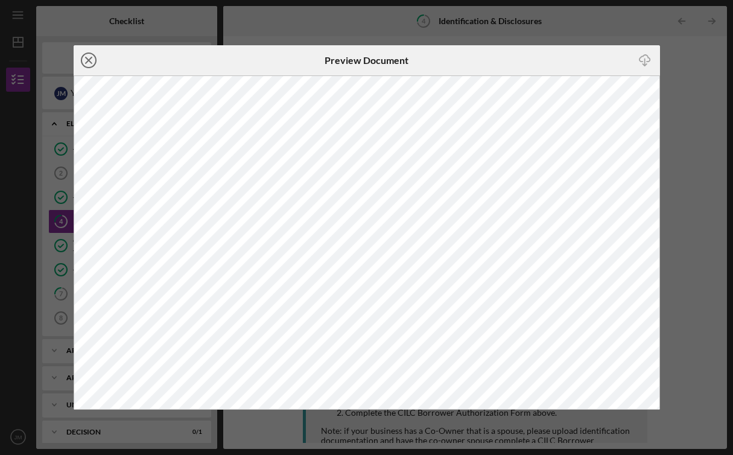
click at [81, 59] on circle at bounding box center [88, 60] width 14 height 14
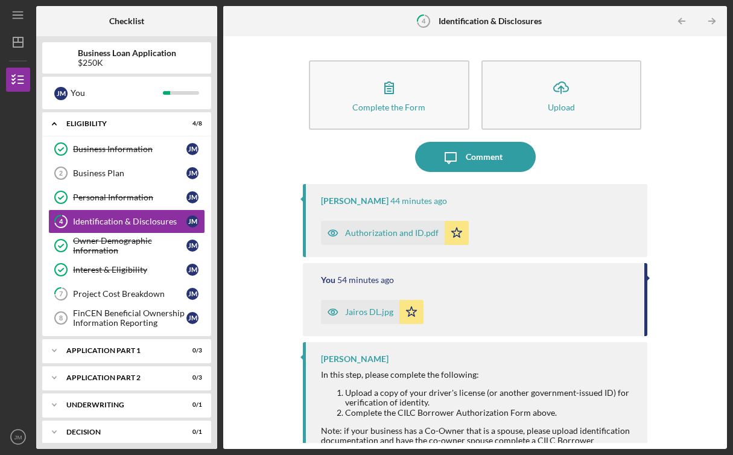
click at [369, 311] on div "Jairos DL.jpg" at bounding box center [369, 312] width 48 height 10
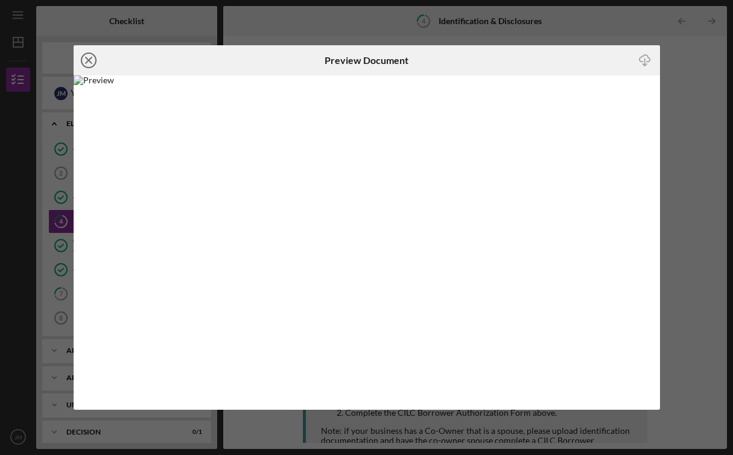
click at [90, 63] on line at bounding box center [89, 60] width 6 height 6
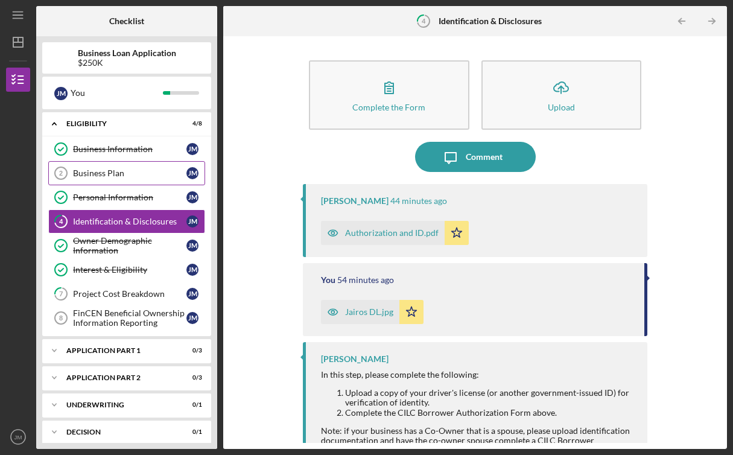
click at [104, 173] on div "Business Plan" at bounding box center [129, 173] width 113 height 10
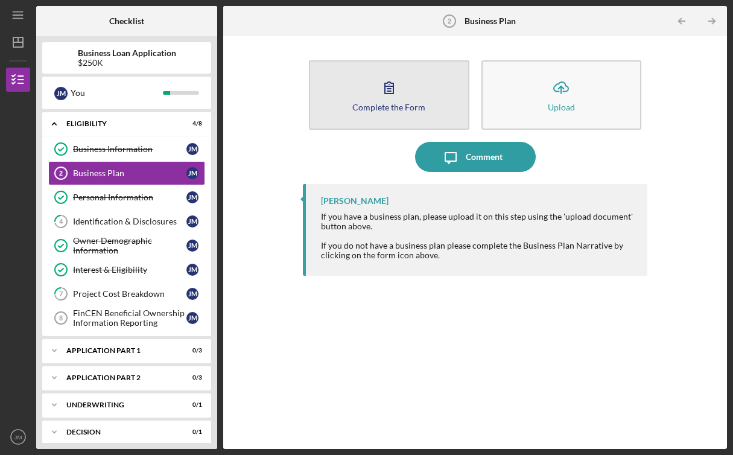
click at [418, 103] on div "Complete the Form" at bounding box center [388, 107] width 73 height 9
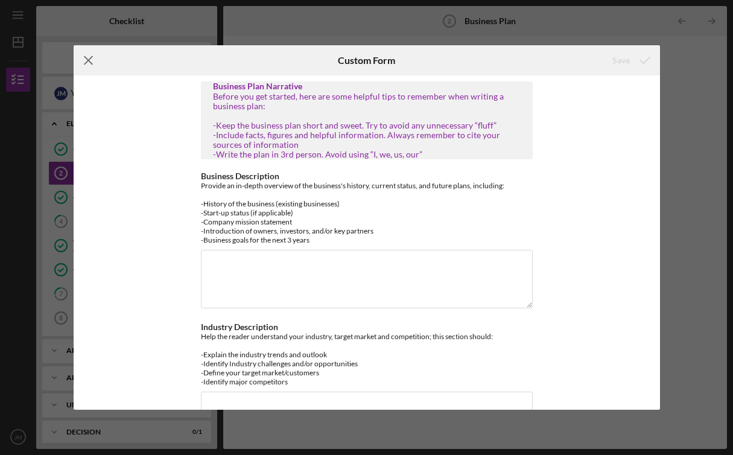
click at [93, 62] on icon "Icon/Menu Close" at bounding box center [89, 60] width 30 height 30
